Goal: Subscribe to service/newsletter

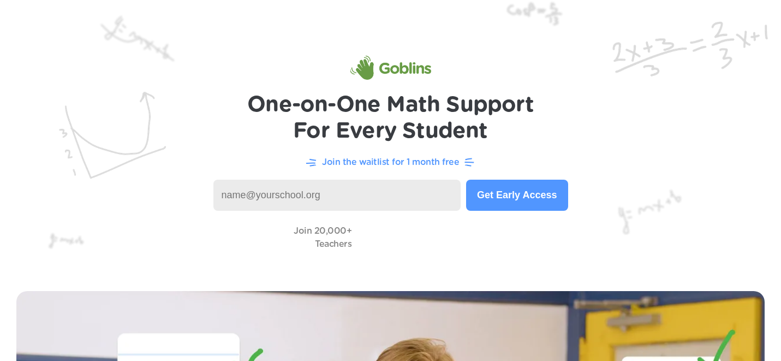
click at [242, 196] on input at bounding box center [337, 195] width 248 height 31
type input "[EMAIL_ADDRESS][DOMAIN_NAME]"
click at [522, 195] on button "Get Early Access" at bounding box center [517, 195] width 102 height 31
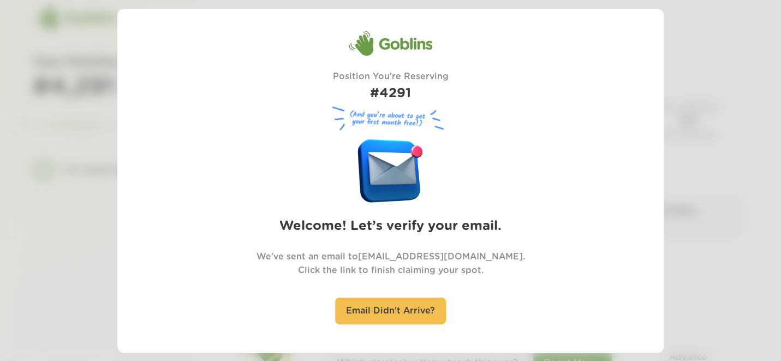
scroll to position [18, 0]
